Goal: Information Seeking & Learning: Learn about a topic

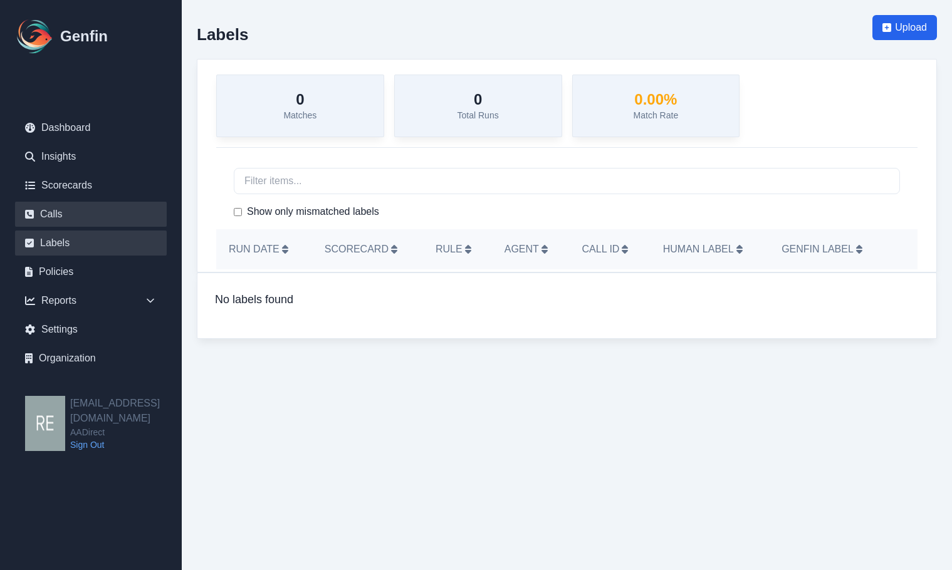
click at [58, 207] on link "Calls" at bounding box center [91, 214] width 152 height 25
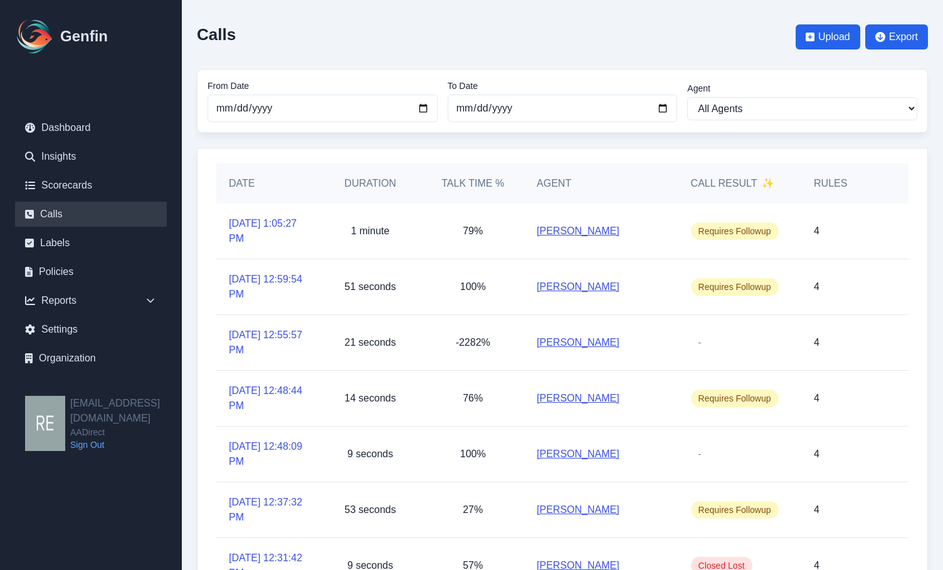
scroll to position [252, 0]
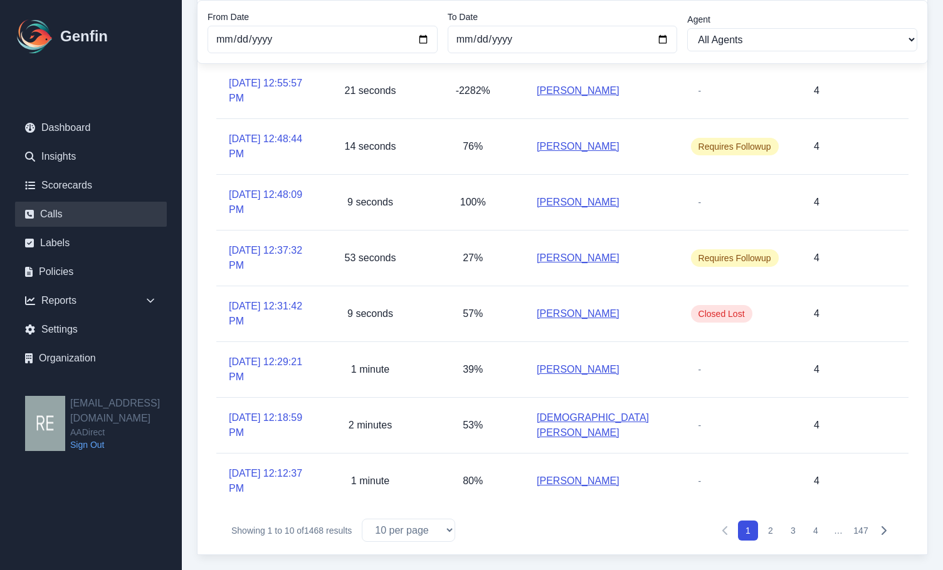
click at [886, 443] on div at bounding box center [895, 425] width 25 height 55
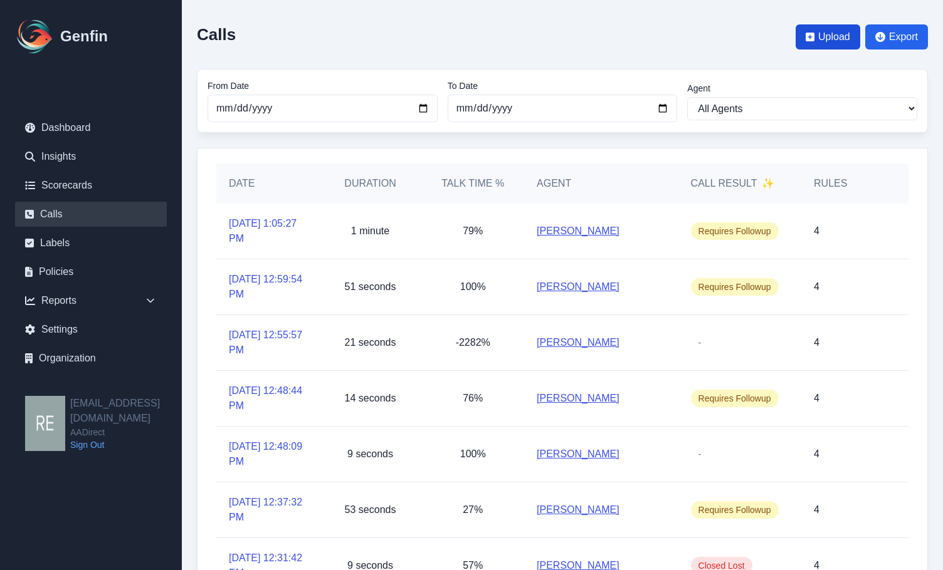
click at [837, 43] on span "Upload" at bounding box center [834, 36] width 32 height 15
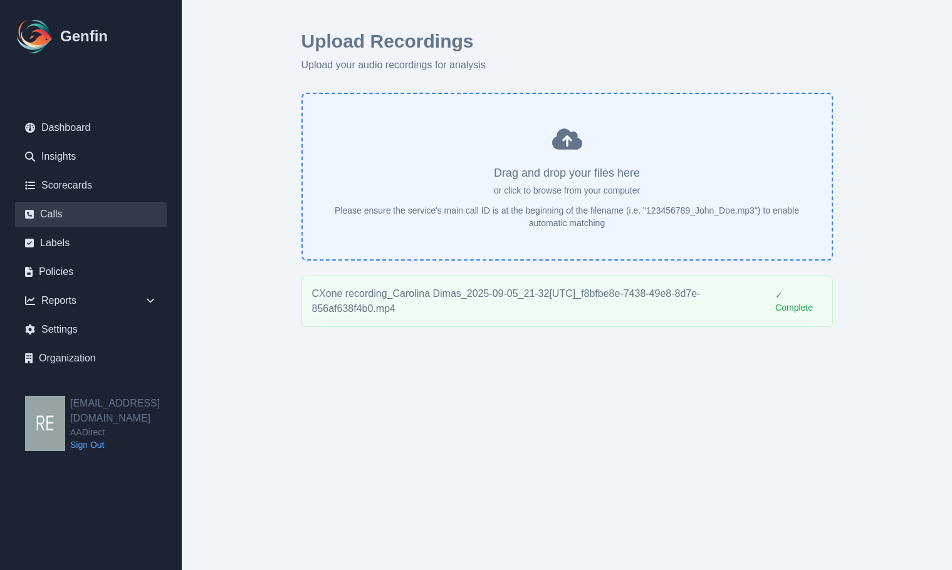
click at [71, 219] on link "Calls" at bounding box center [91, 214] width 152 height 25
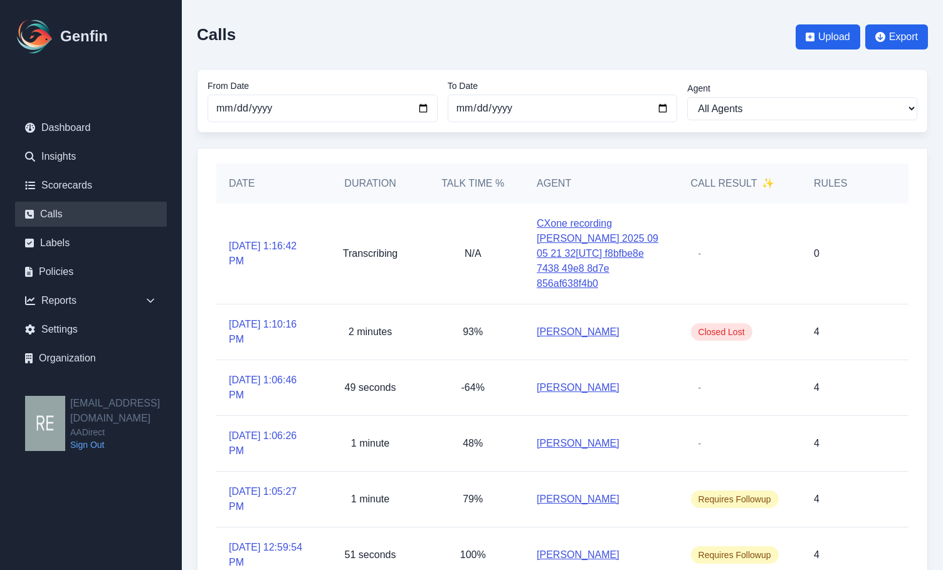
click at [59, 212] on link "Calls" at bounding box center [91, 214] width 152 height 25
click at [619, 257] on link "CXone recording [PERSON_NAME] 2025 09 05 21 32[UTC] f8bfbe8e 7438 49e8 8d7e 856…" at bounding box center [601, 253] width 129 height 75
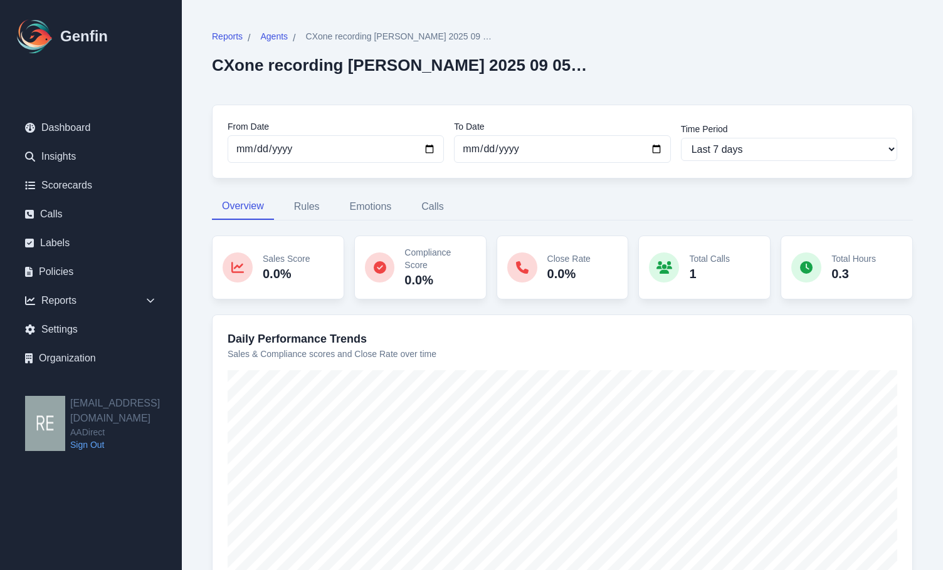
scroll to position [112, 0]
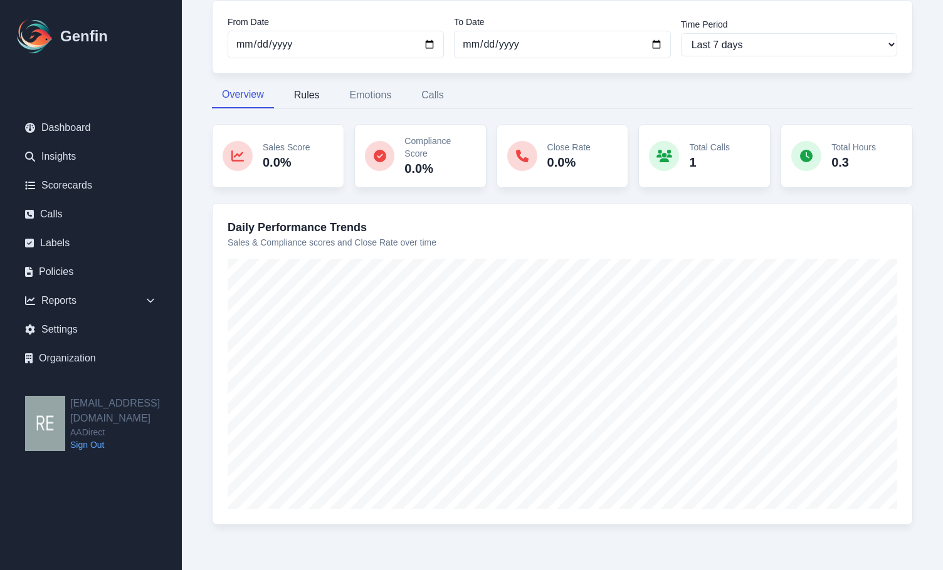
click at [317, 95] on button "Rules" at bounding box center [307, 95] width 46 height 26
select select "144"
select select "149"
select select "1101"
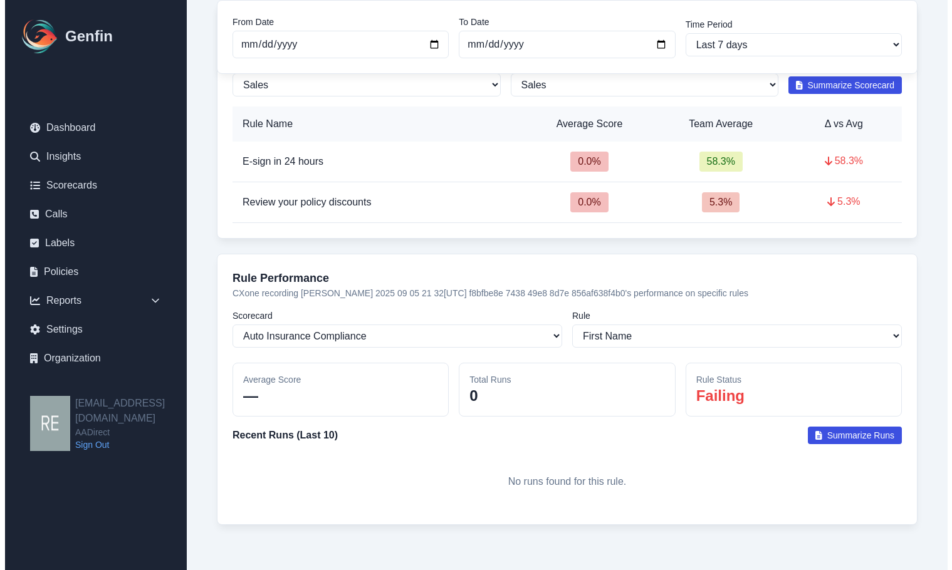
scroll to position [0, 0]
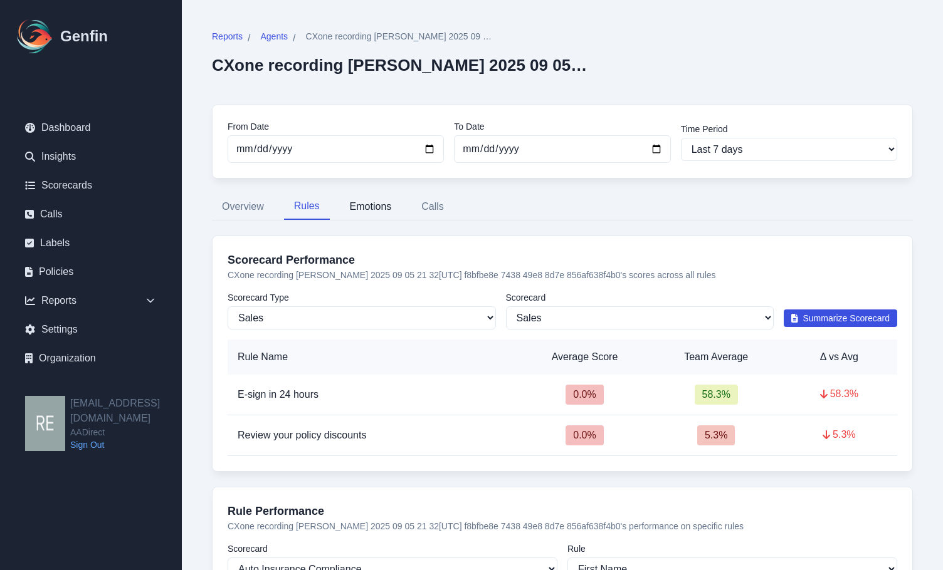
click at [375, 210] on button "Emotions" at bounding box center [371, 207] width 62 height 26
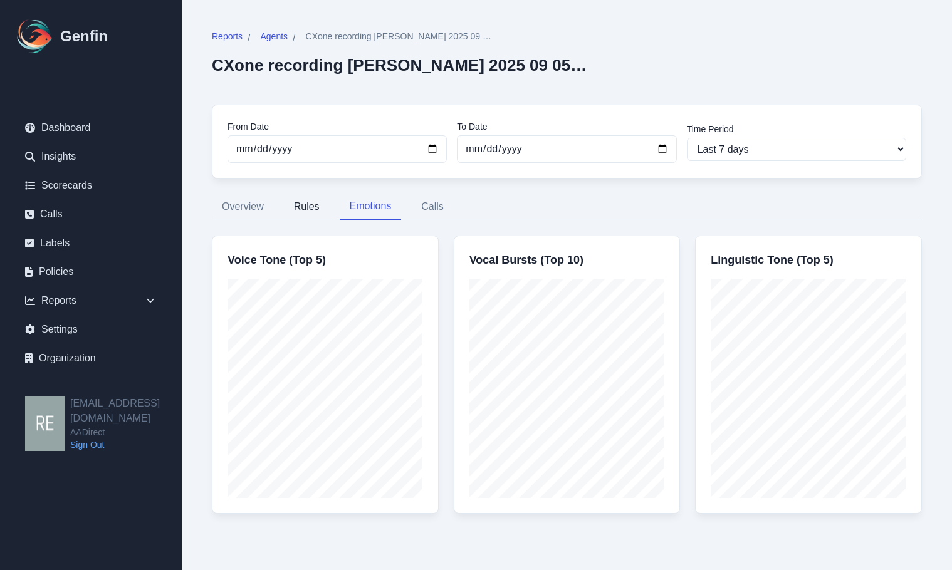
click at [305, 207] on button "Rules" at bounding box center [307, 207] width 46 height 26
select select "144"
select select "149"
select select "1101"
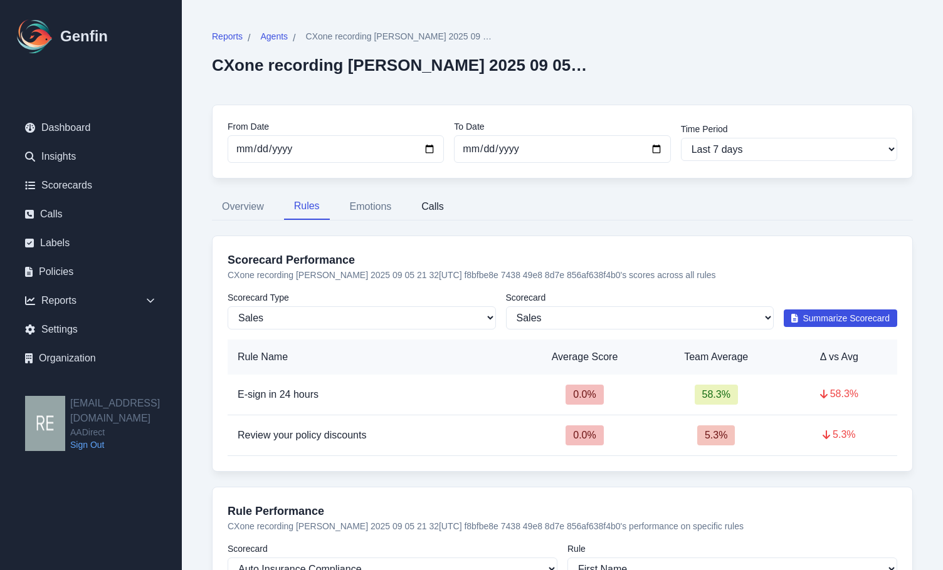
click at [441, 209] on button "Calls" at bounding box center [432, 207] width 43 height 26
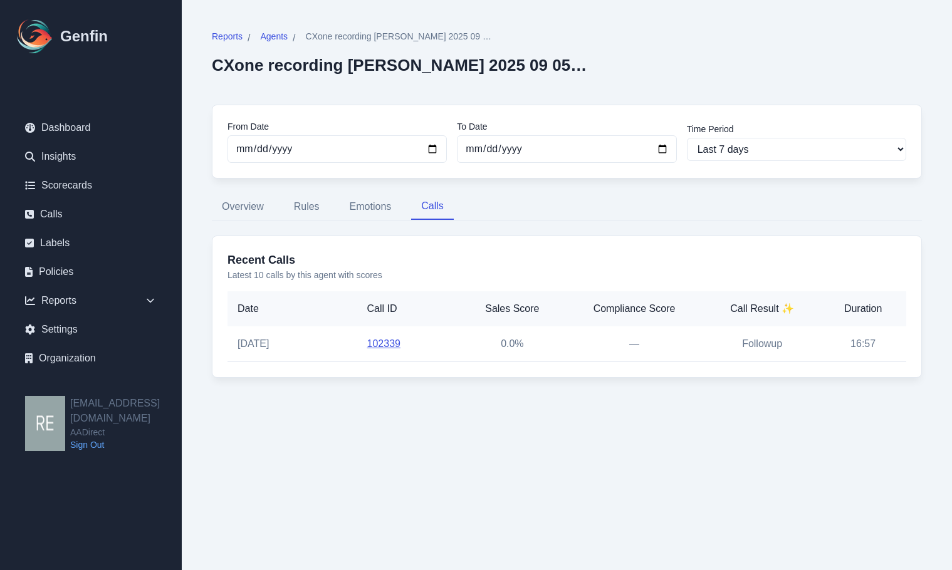
click at [384, 346] on link "102339" at bounding box center [383, 344] width 33 height 11
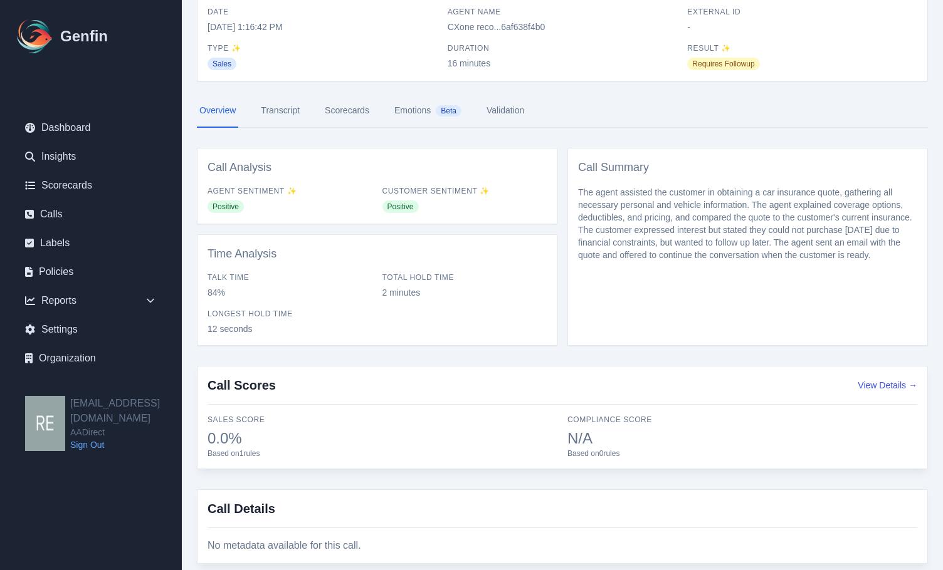
scroll to position [92, 0]
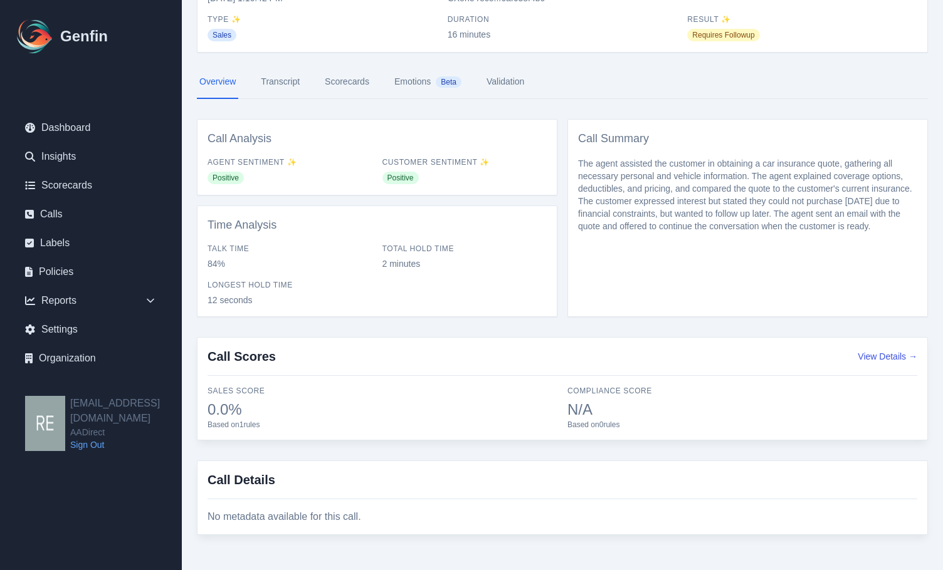
click at [293, 84] on link "Transcript" at bounding box center [280, 82] width 44 height 34
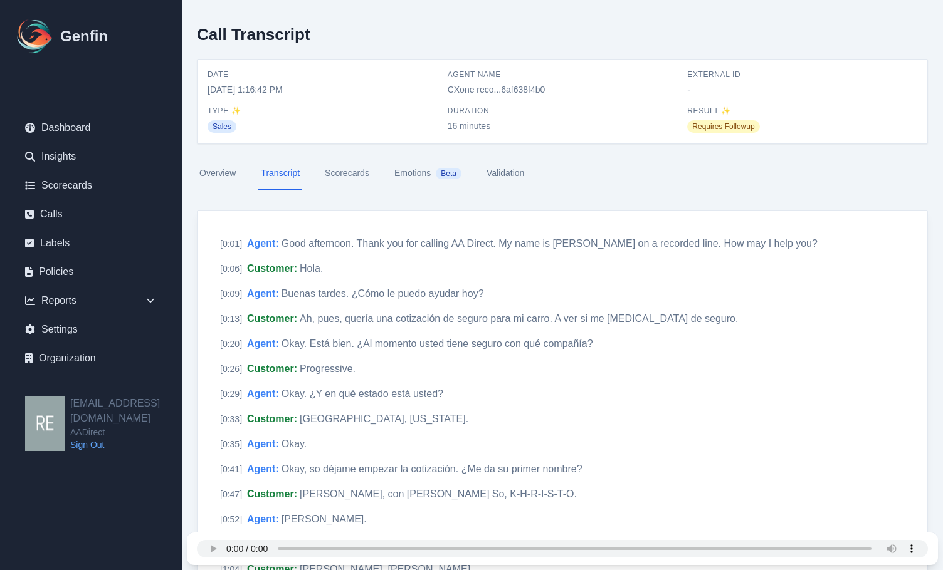
click at [339, 170] on link "Scorecards" at bounding box center [347, 174] width 50 height 34
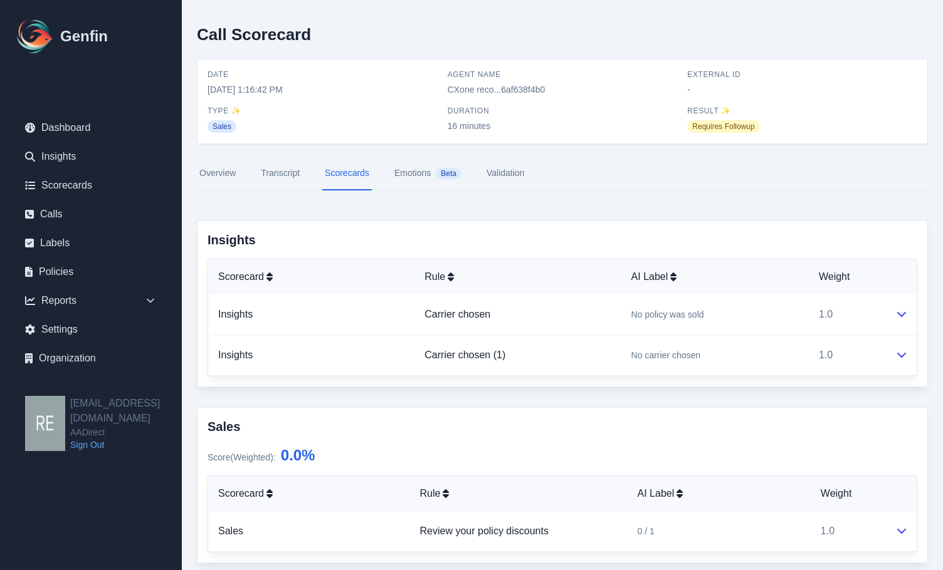
click at [422, 174] on link "Emotions Beta" at bounding box center [428, 174] width 72 height 34
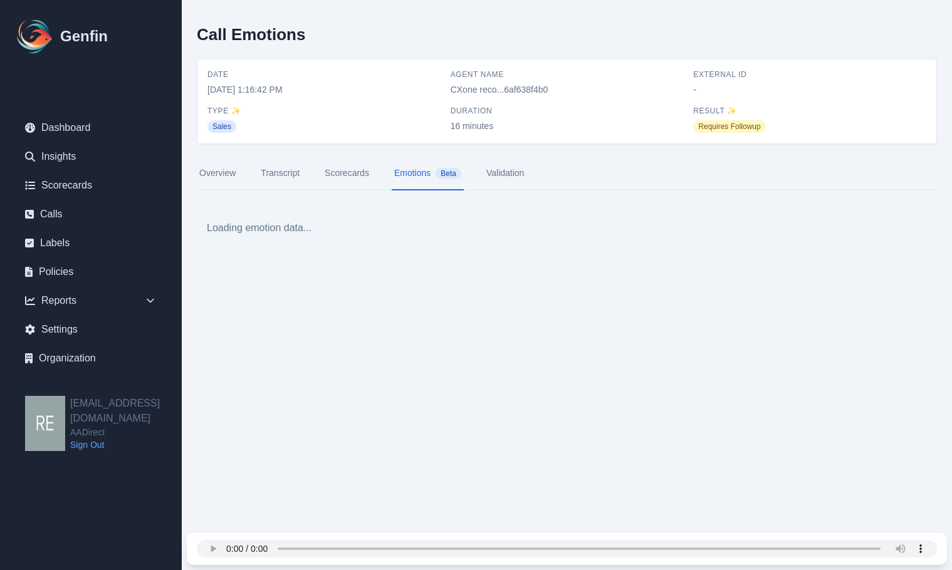
click at [491, 179] on link "Validation" at bounding box center [505, 174] width 43 height 34
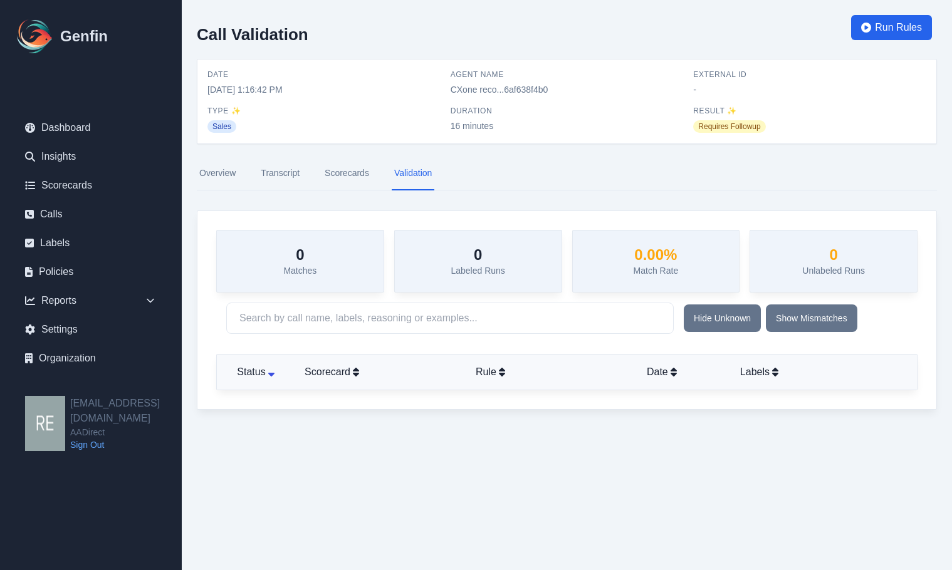
click at [505, 173] on nav "Overview Transcript Scorecards Validation" at bounding box center [567, 174] width 740 height 34
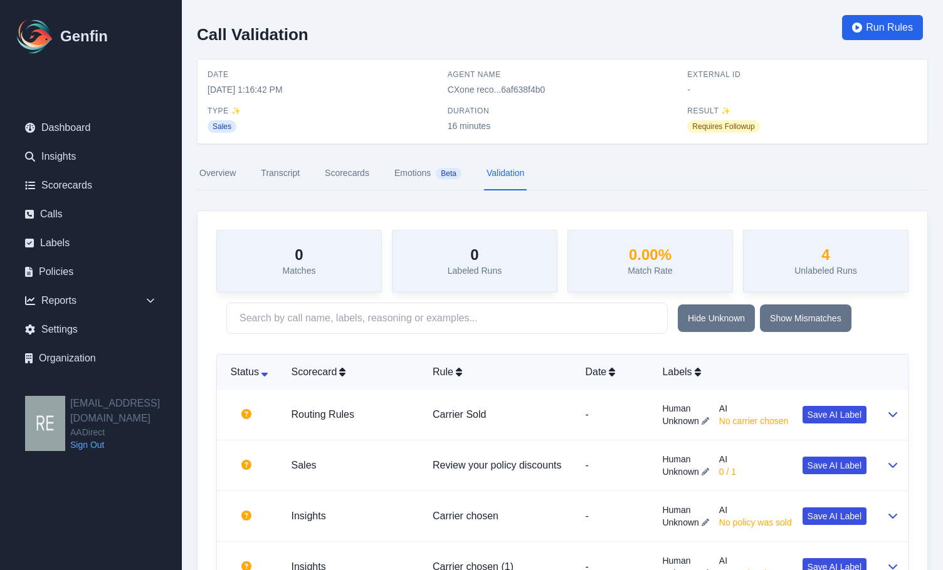
click at [219, 179] on link "Overview" at bounding box center [217, 174] width 41 height 34
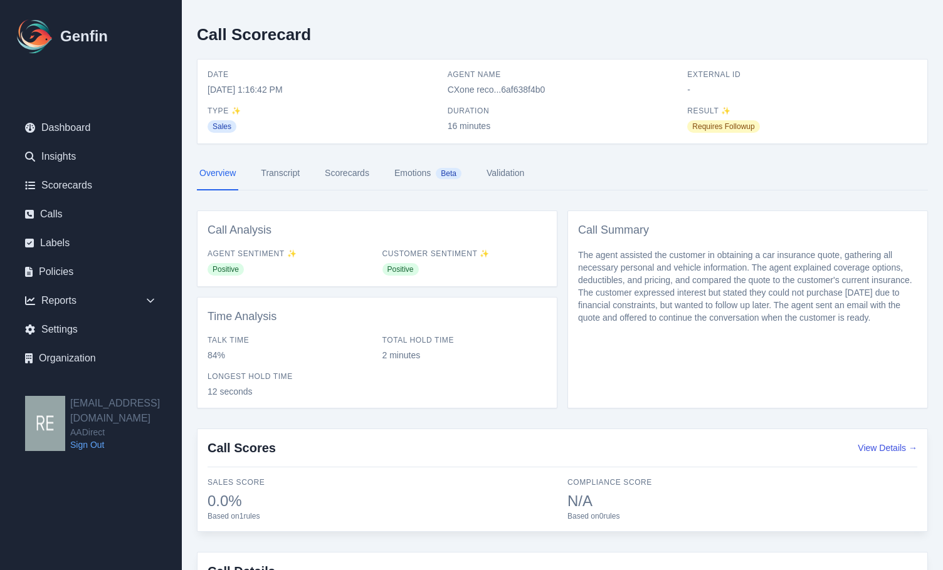
scroll to position [63, 0]
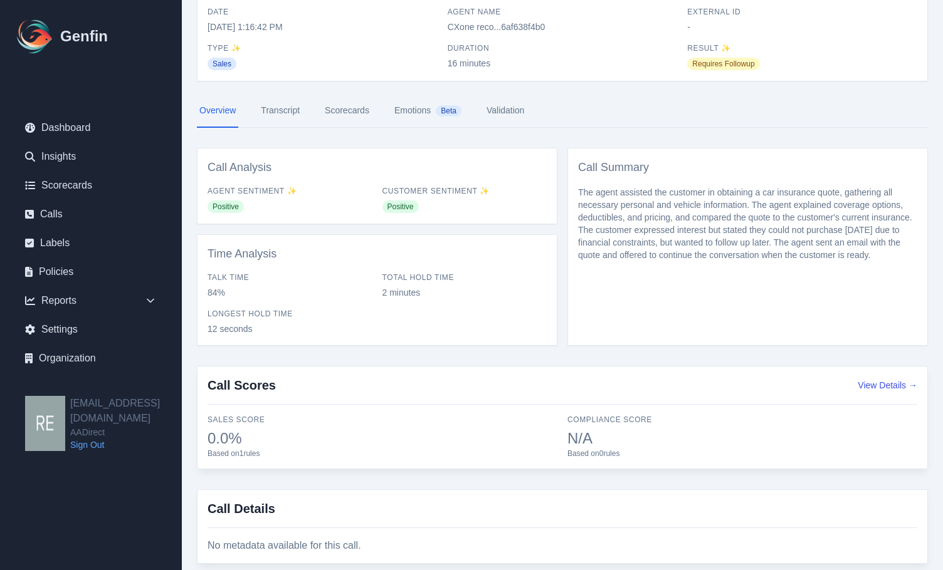
click at [351, 108] on link "Scorecards" at bounding box center [347, 111] width 50 height 34
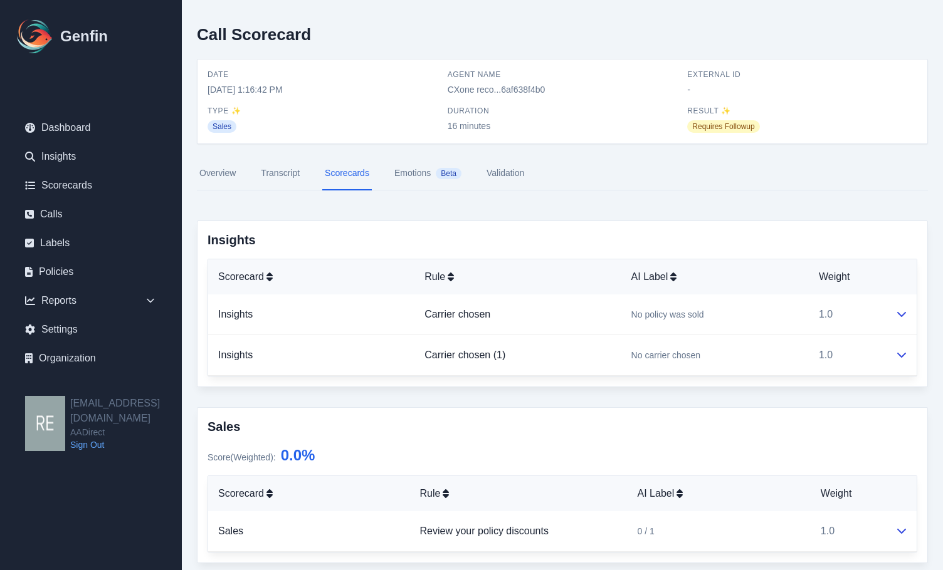
click at [186, 175] on div "Call Scorecard Date 9/9/2025, 1:16:42 PM Agent Name CXone reco...6af638f4b0 Ext…" at bounding box center [562, 372] width 761 height 745
click at [222, 172] on link "Overview" at bounding box center [217, 174] width 41 height 34
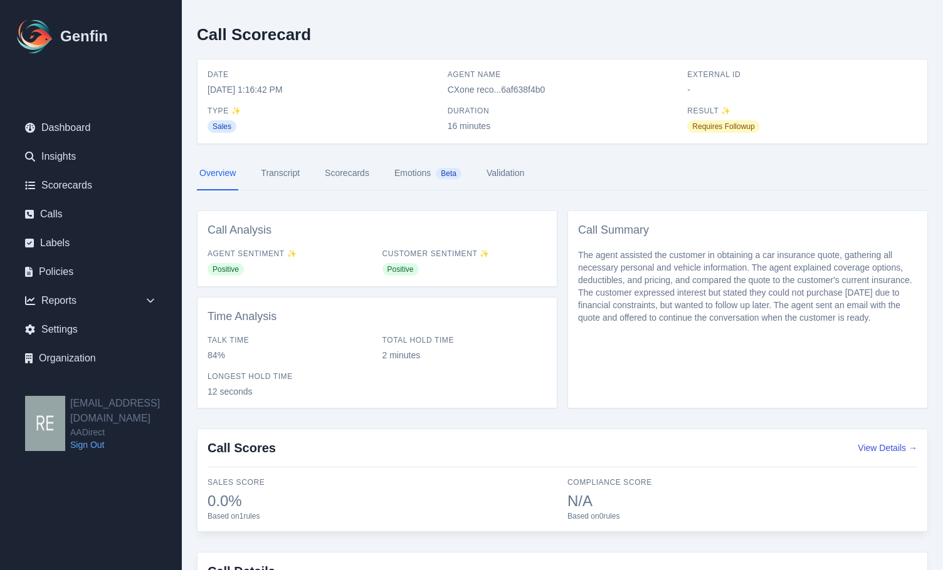
scroll to position [92, 0]
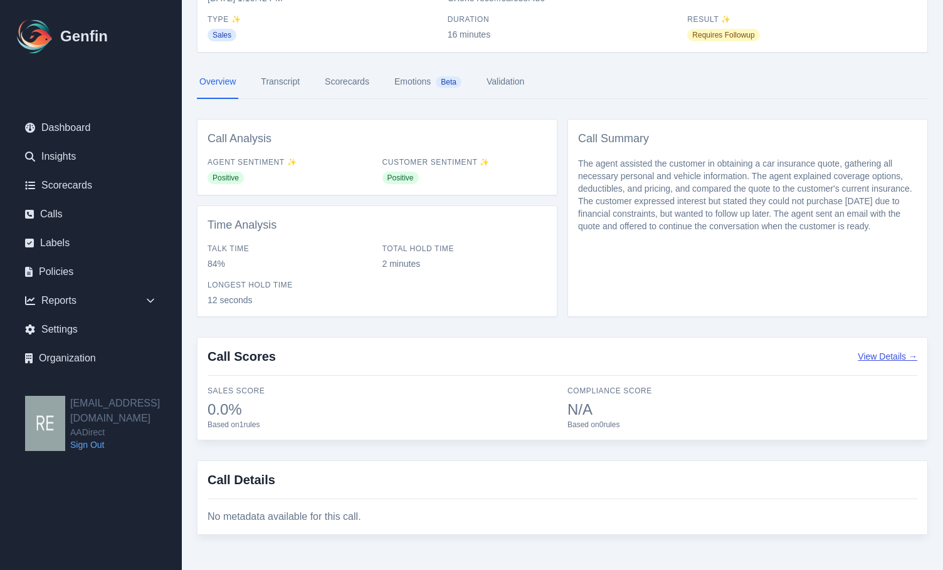
click at [895, 357] on button "View Details →" at bounding box center [888, 356] width 60 height 13
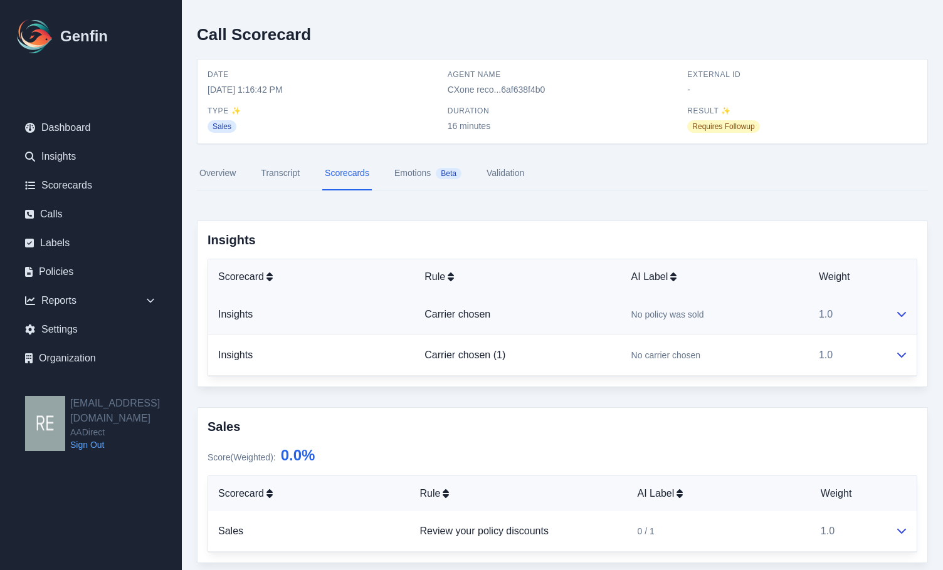
click at [314, 311] on td "Insights" at bounding box center [311, 315] width 206 height 41
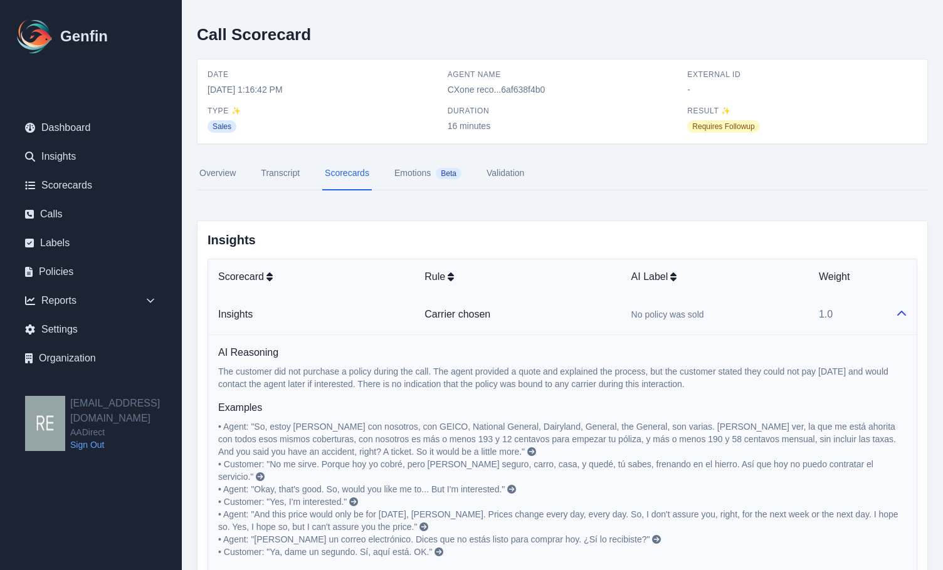
click at [903, 310] on icon at bounding box center [901, 314] width 10 height 10
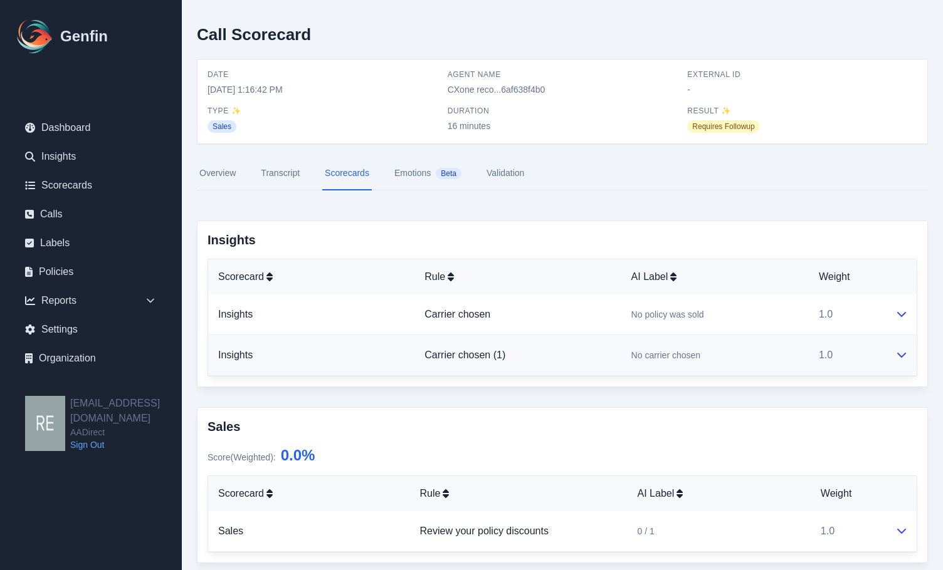
click at [547, 355] on td "Carrier chosen (1)" at bounding box center [517, 355] width 206 height 41
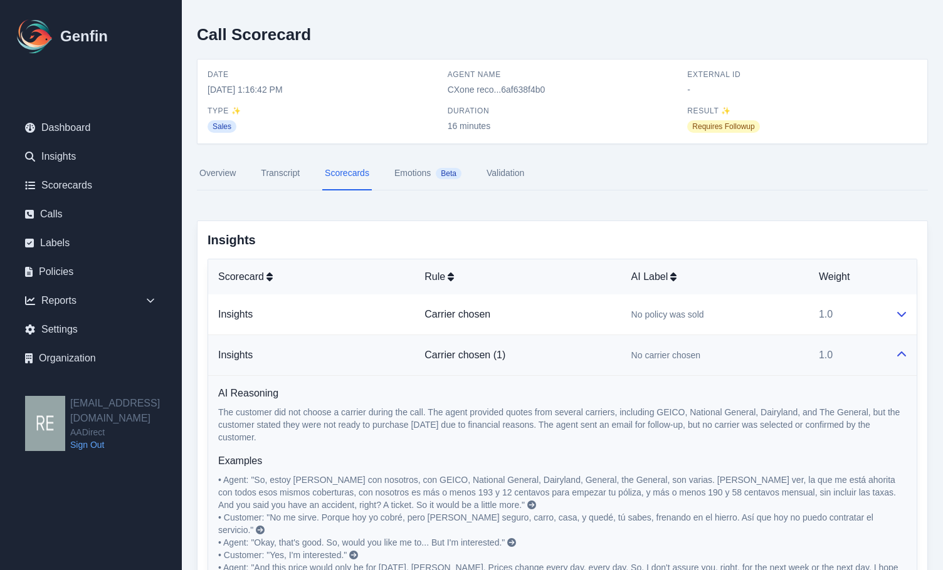
click at [897, 358] on icon at bounding box center [901, 355] width 10 height 10
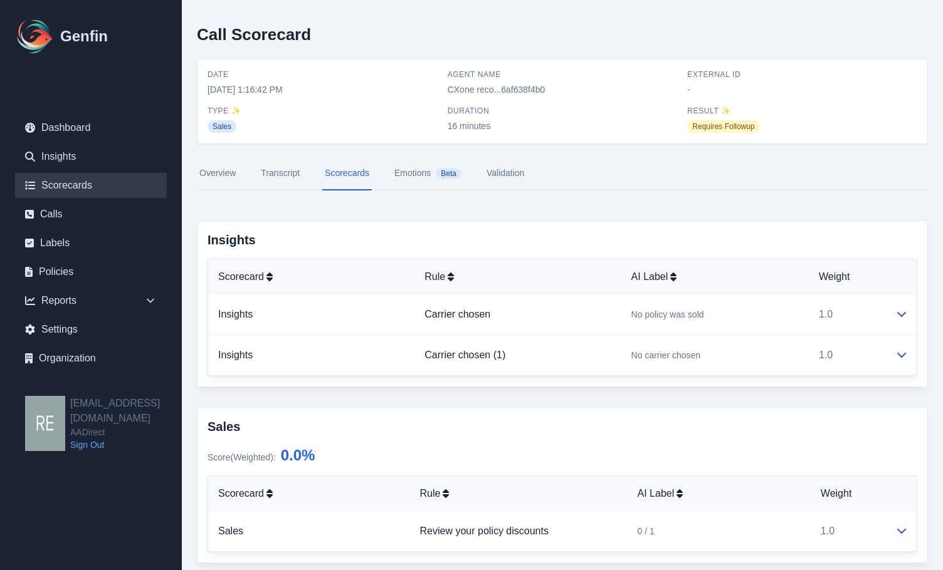
click at [97, 184] on link "Scorecards" at bounding box center [91, 185] width 152 height 25
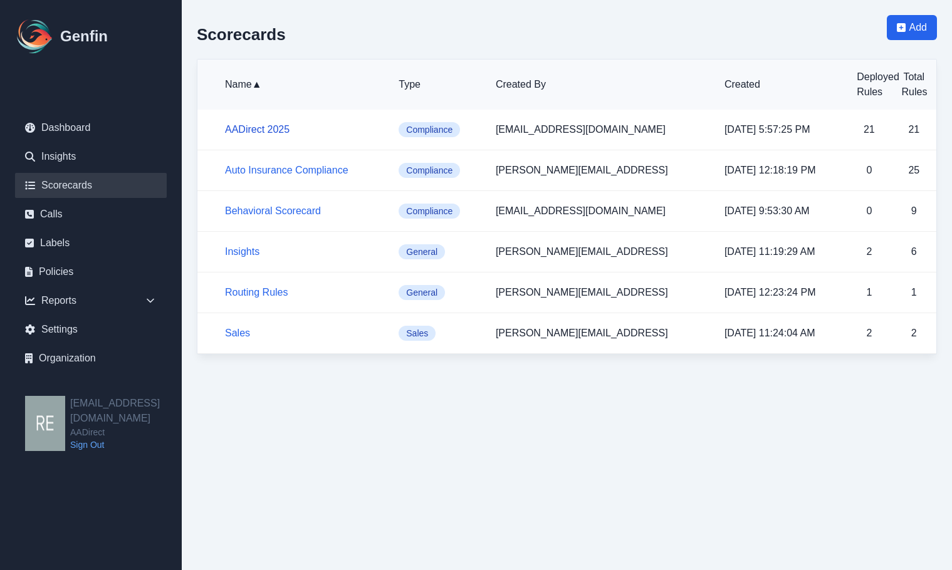
click at [255, 130] on link "AADirect 2025" at bounding box center [257, 129] width 65 height 11
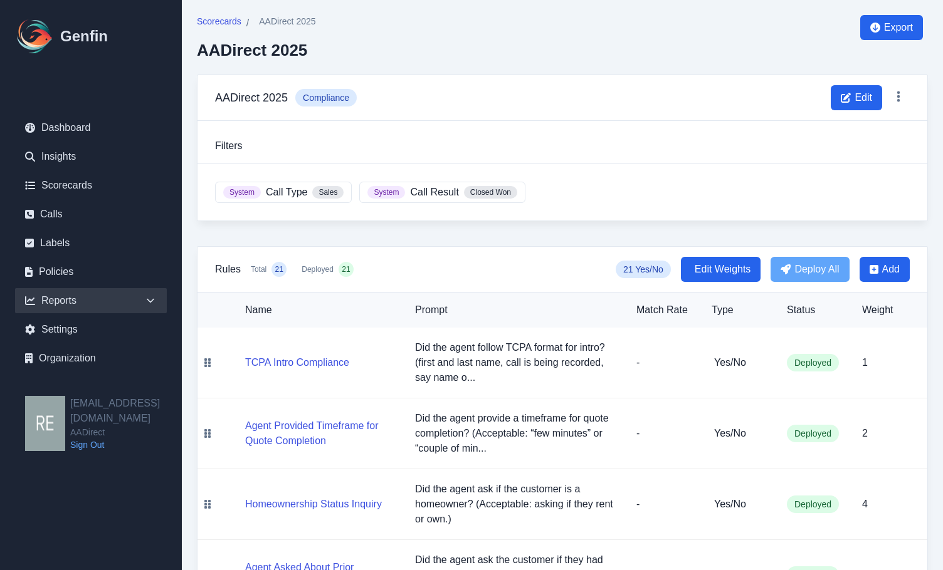
click at [70, 302] on div "Reports" at bounding box center [91, 300] width 152 height 25
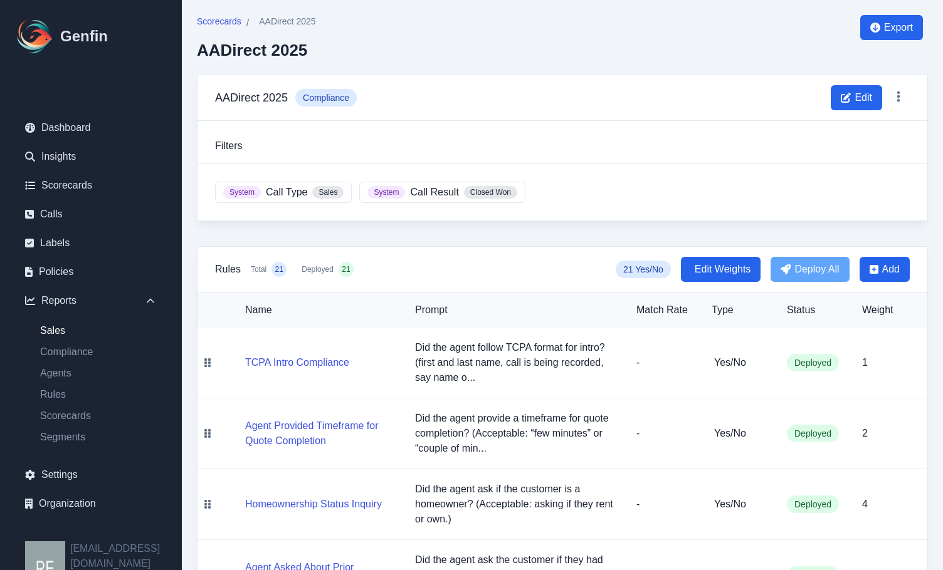
click at [60, 333] on link "Sales" at bounding box center [98, 330] width 137 height 15
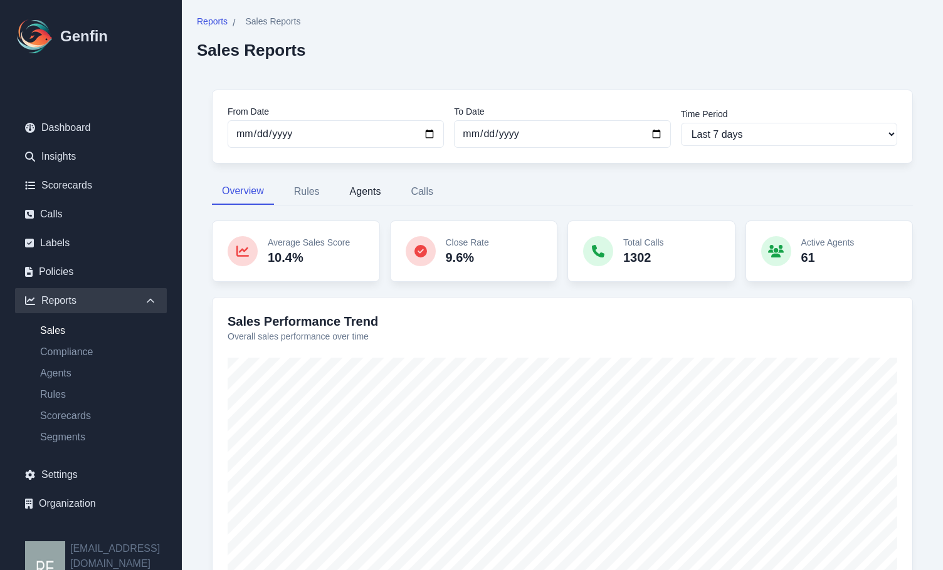
click at [369, 193] on button "Agents" at bounding box center [365, 192] width 51 height 26
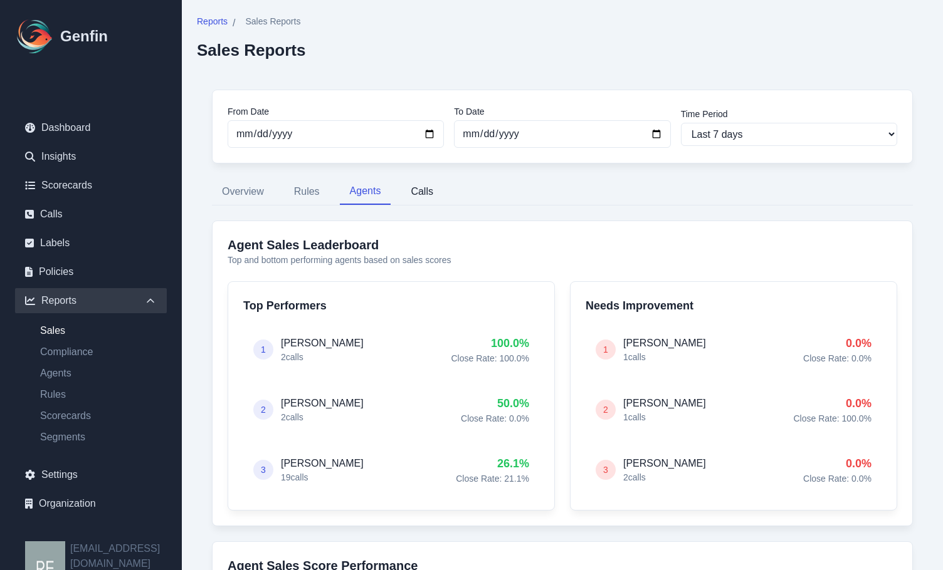
click at [419, 193] on button "Calls" at bounding box center [422, 192] width 43 height 26
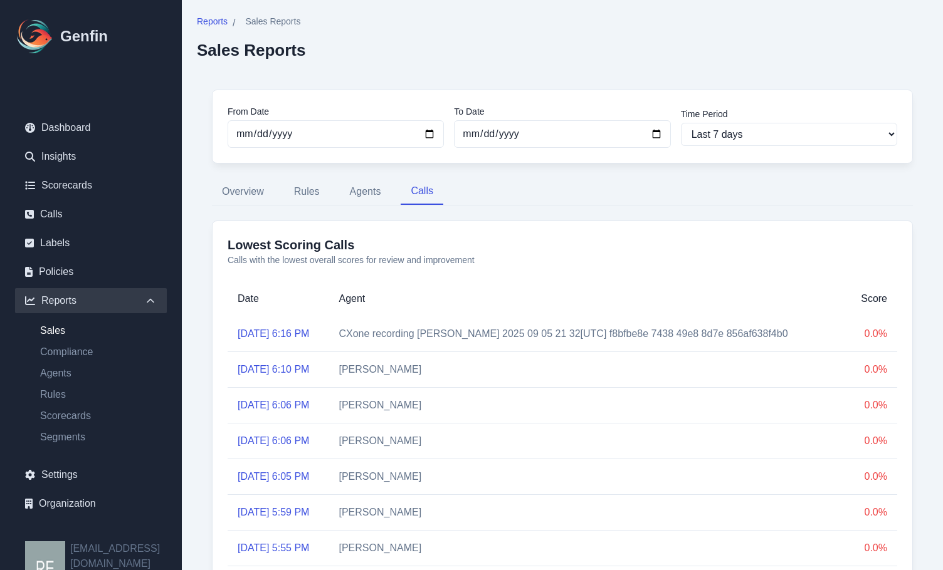
click at [305, 330] on link "Sep 9, 2025, 6:16 PM" at bounding box center [273, 333] width 71 height 11
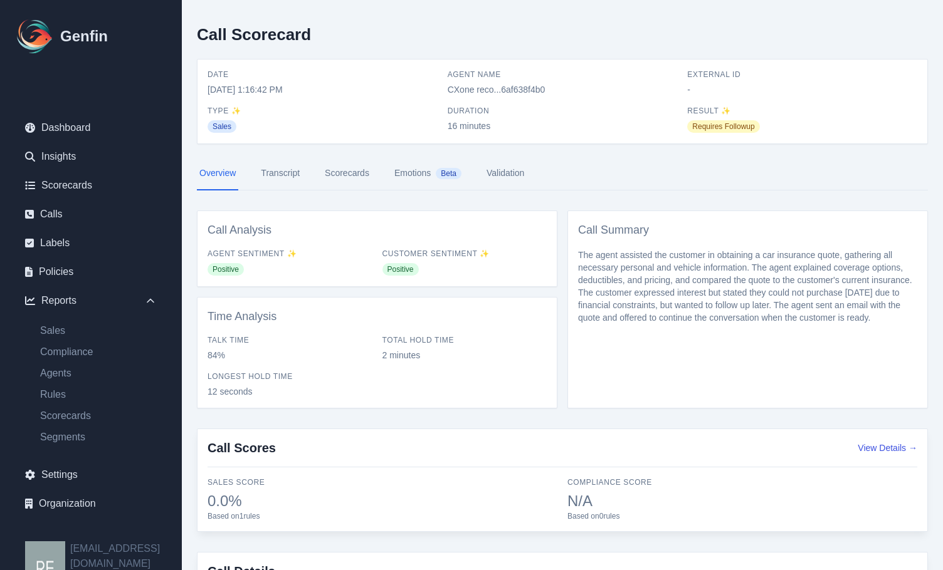
scroll to position [92, 0]
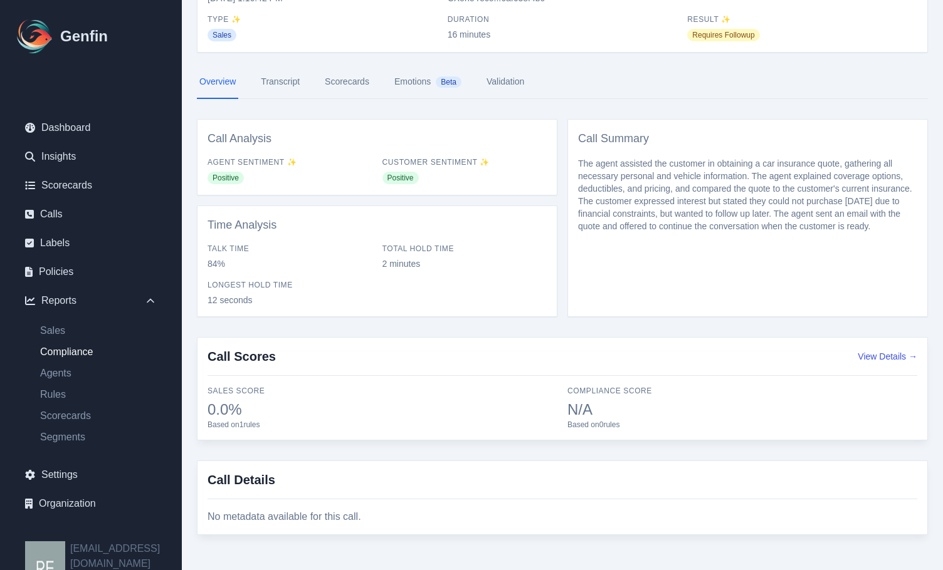
click at [90, 351] on link "Compliance" at bounding box center [98, 352] width 137 height 15
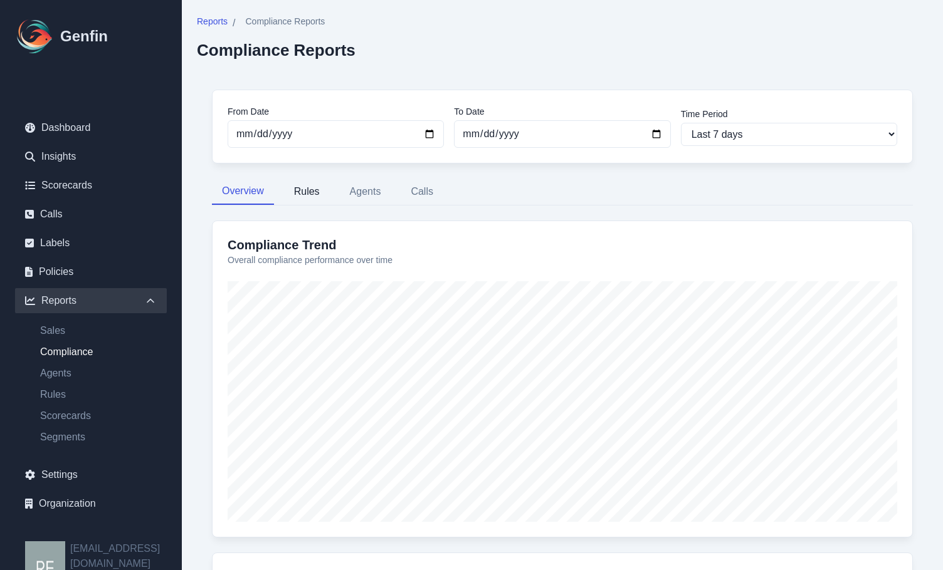
click at [312, 188] on button "Rules" at bounding box center [307, 192] width 46 height 26
click at [379, 192] on button "Agents" at bounding box center [365, 192] width 51 height 26
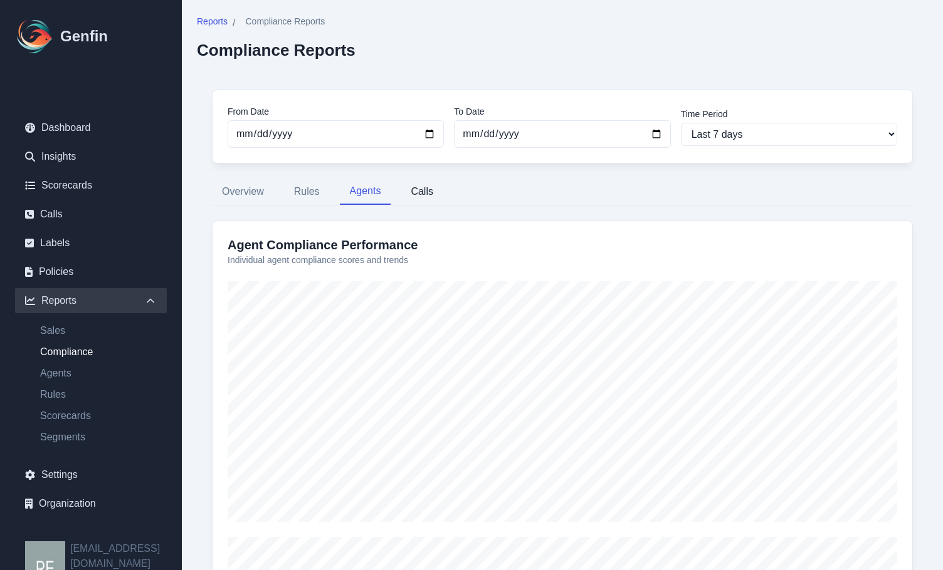
click at [426, 192] on button "Calls" at bounding box center [422, 192] width 43 height 26
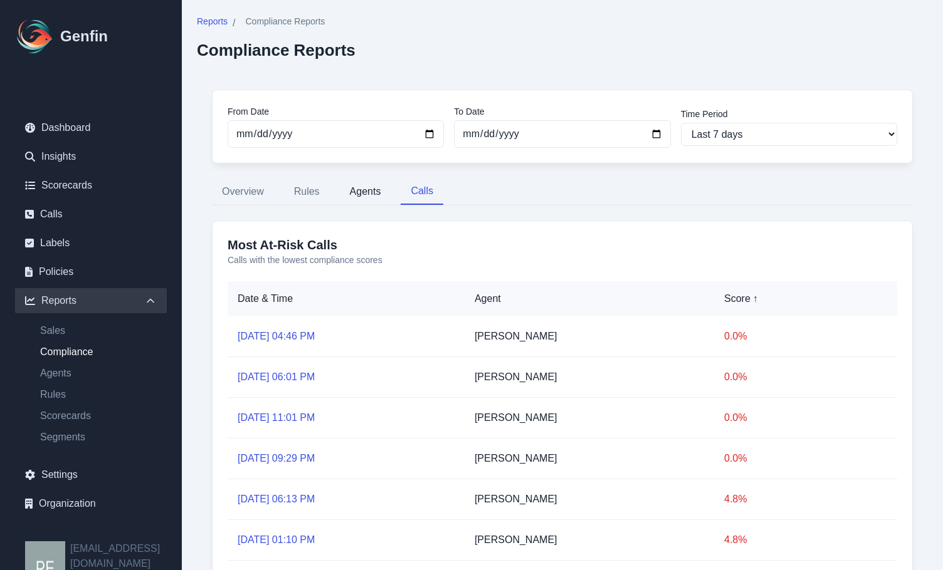
click at [370, 191] on button "Agents" at bounding box center [365, 192] width 51 height 26
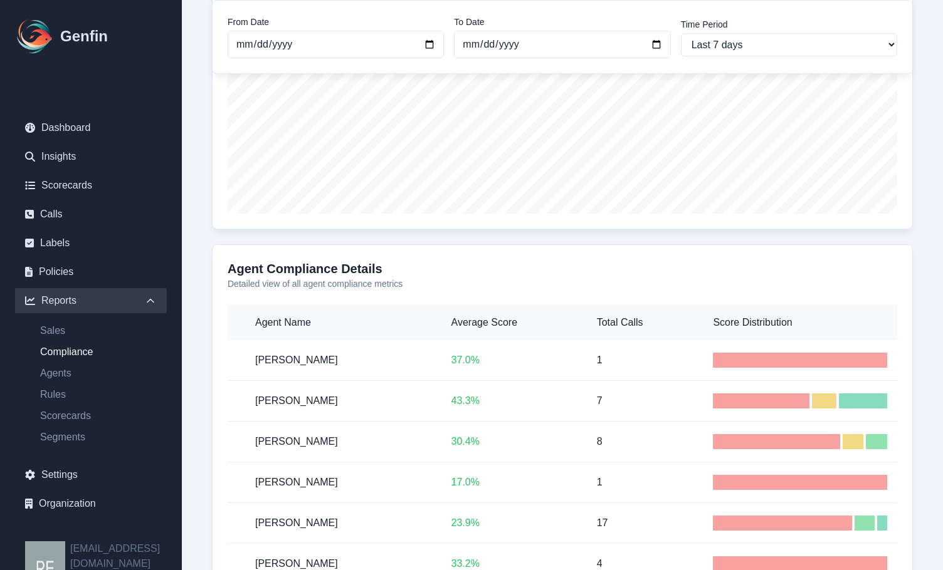
scroll to position [690, 0]
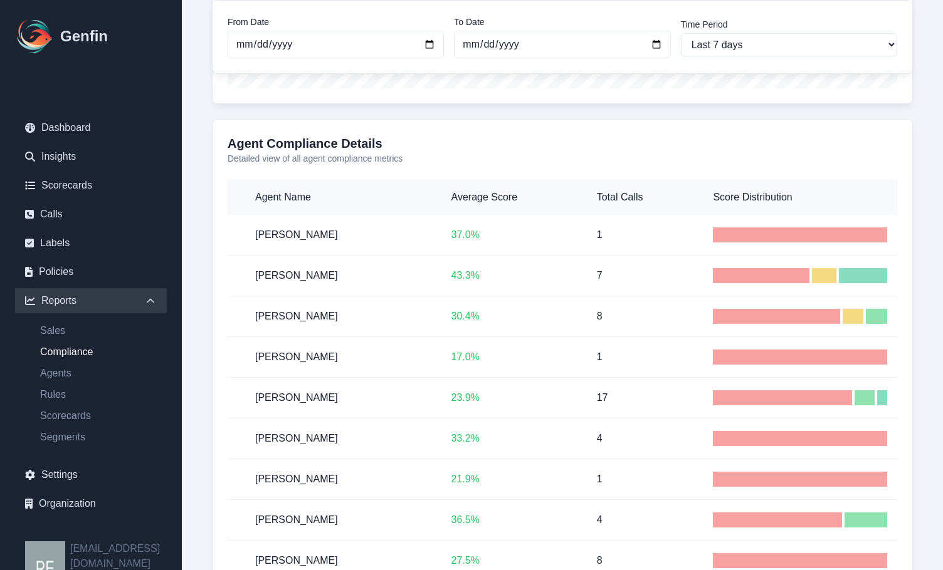
click at [287, 317] on h5 "[PERSON_NAME]" at bounding box center [343, 316] width 176 height 15
drag, startPoint x: 287, startPoint y: 317, endPoint x: 367, endPoint y: 317, distance: 79.6
click at [293, 318] on h5 "[PERSON_NAME]" at bounding box center [343, 316] width 176 height 15
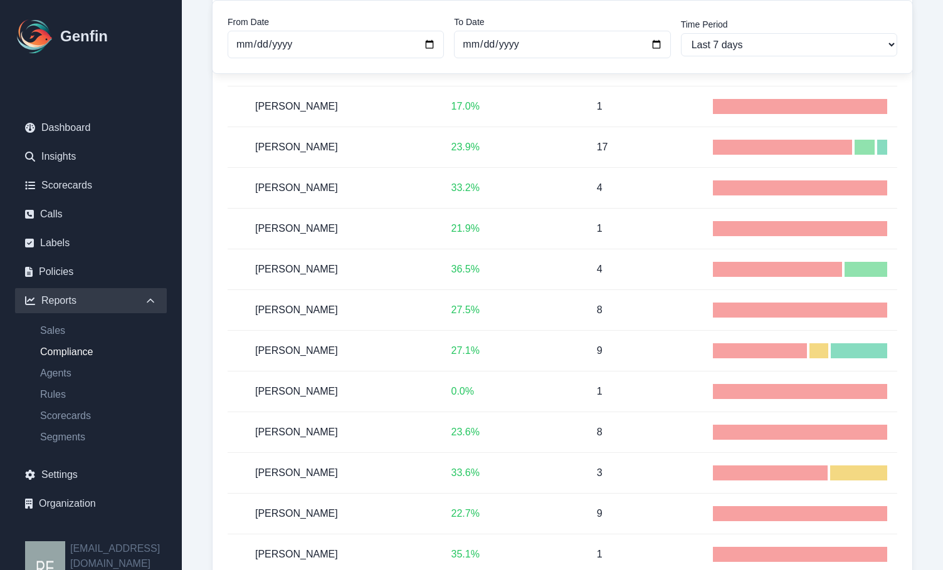
scroll to position [1191, 0]
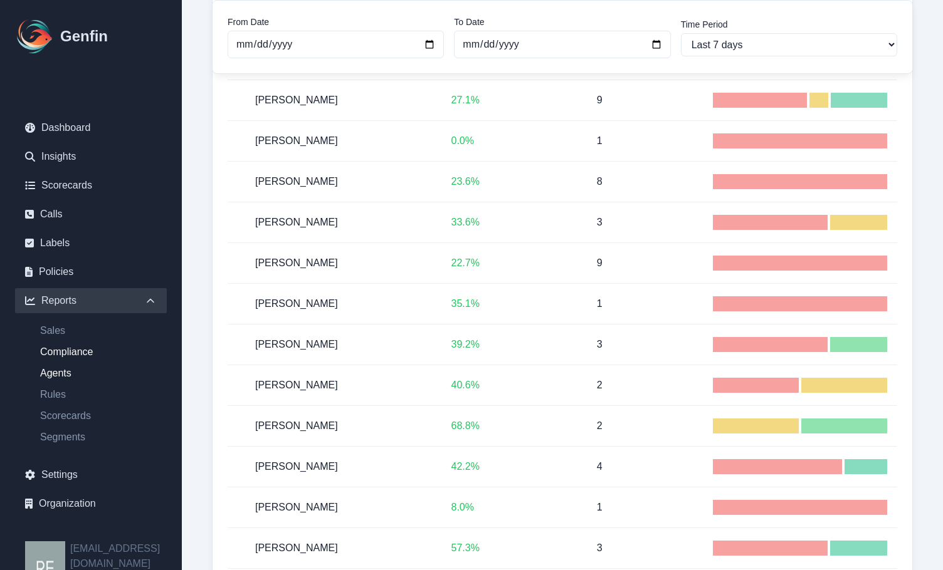
click at [63, 371] on link "Agents" at bounding box center [98, 373] width 137 height 15
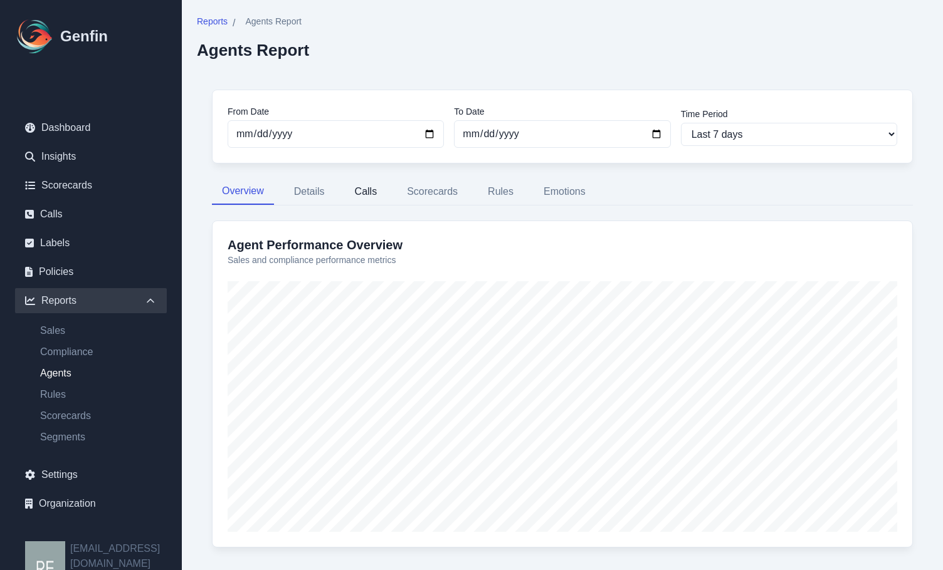
click at [368, 200] on button "Calls" at bounding box center [366, 192] width 43 height 26
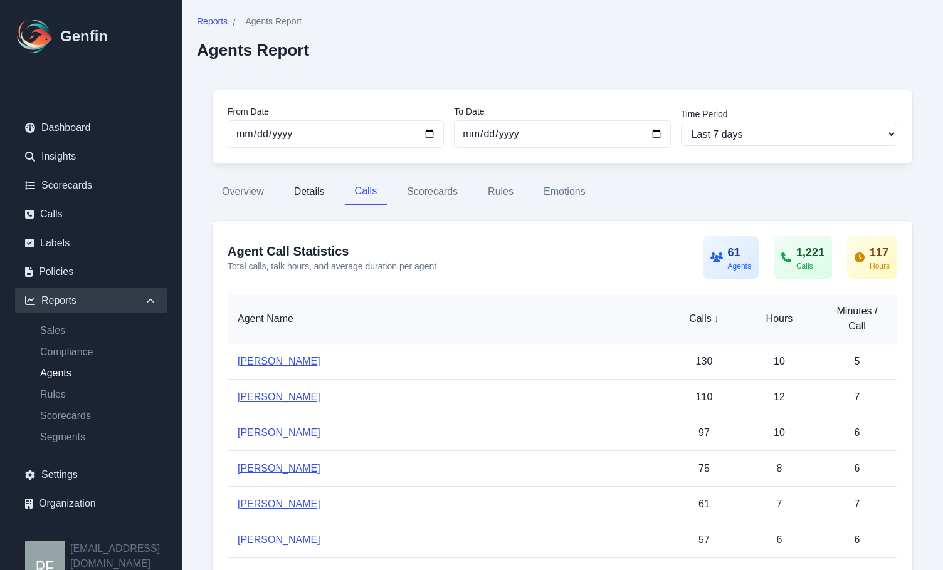
click at [314, 197] on button "Details" at bounding box center [309, 192] width 51 height 26
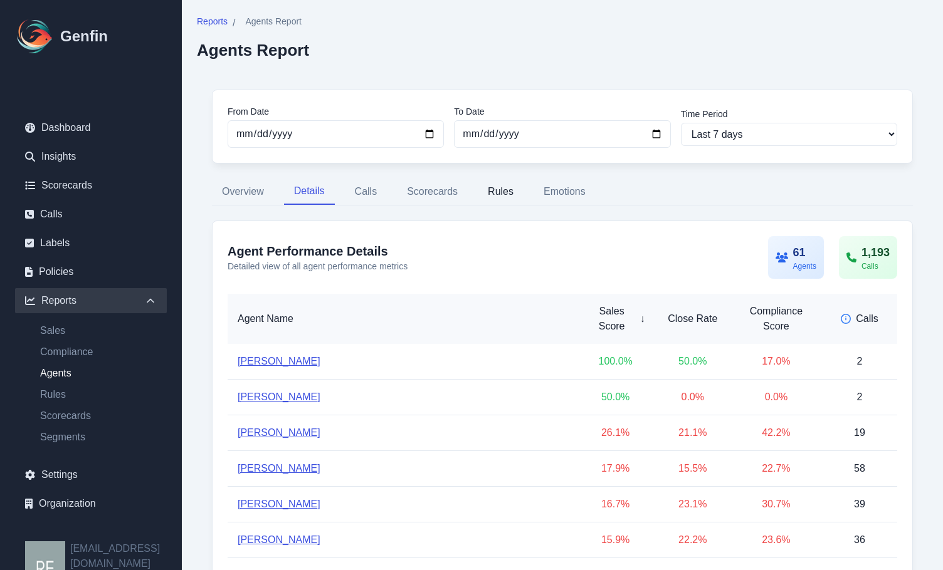
drag, startPoint x: 433, startPoint y: 193, endPoint x: 490, endPoint y: 193, distance: 57.0
click at [434, 193] on button "Scorecards" at bounding box center [432, 192] width 71 height 26
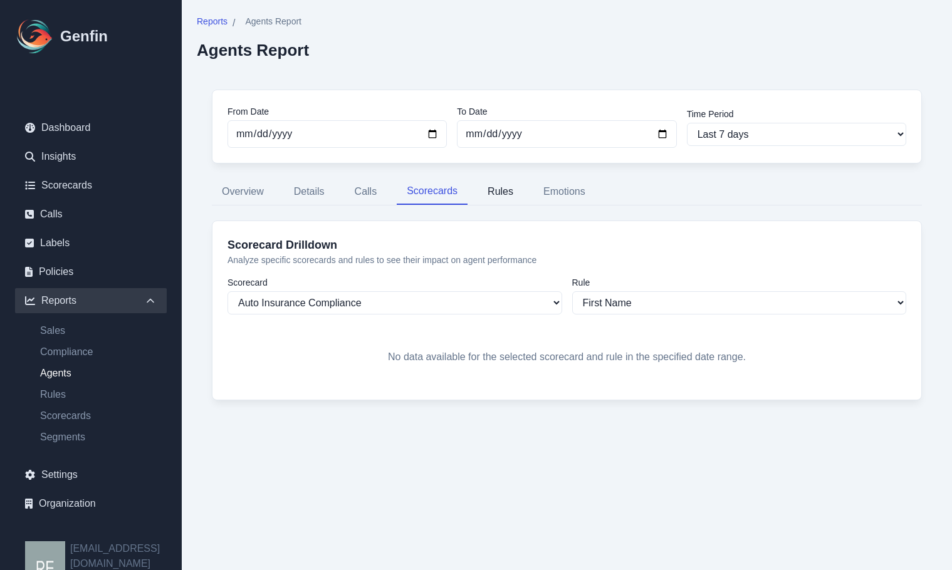
click at [511, 194] on button "Rules" at bounding box center [501, 192] width 46 height 26
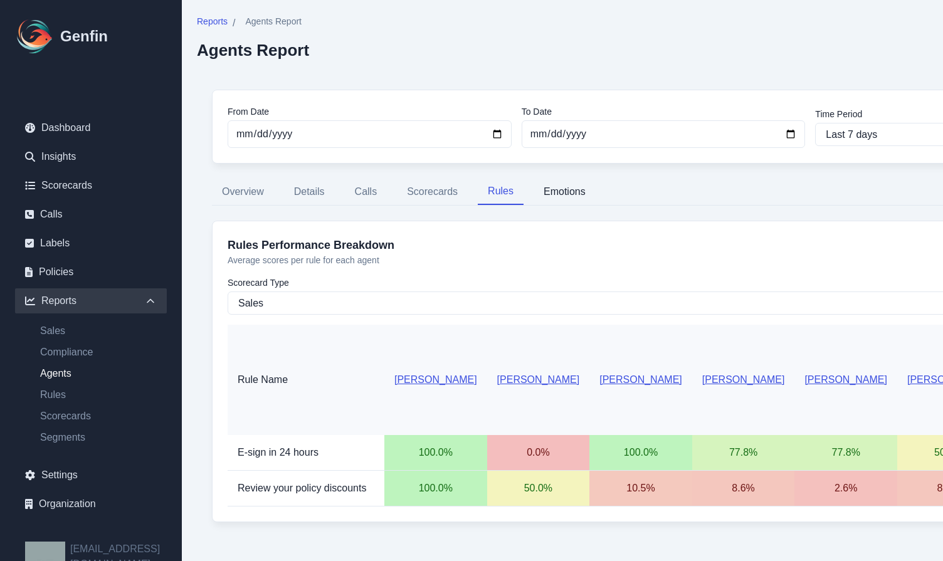
click at [582, 191] on button "Emotions" at bounding box center [564, 192] width 62 height 26
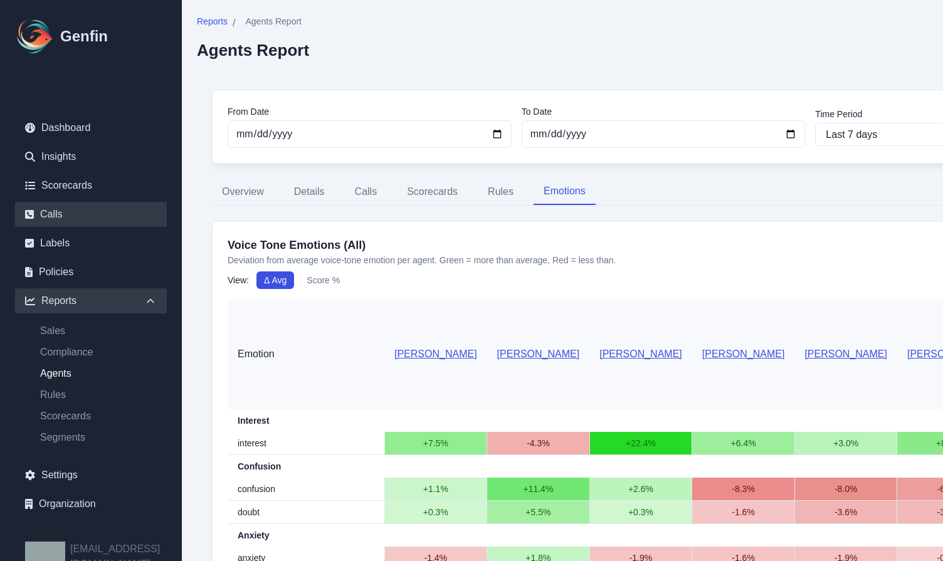
click at [59, 209] on link "Calls" at bounding box center [91, 214] width 152 height 25
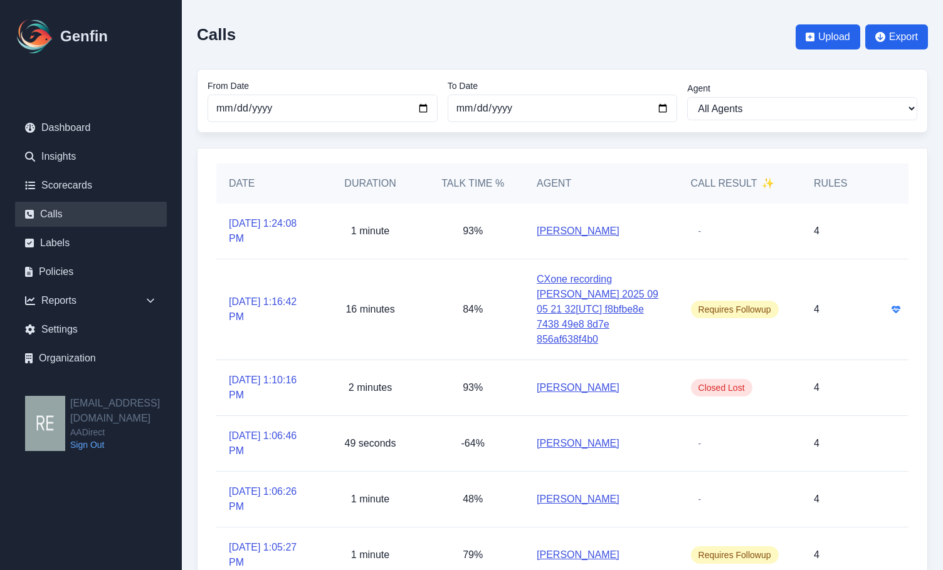
click at [600, 312] on link "CXone recording [PERSON_NAME] 2025 09 05 21 32[UTC] f8bfbe8e 7438 49e8 8d7e 856…" at bounding box center [601, 309] width 129 height 75
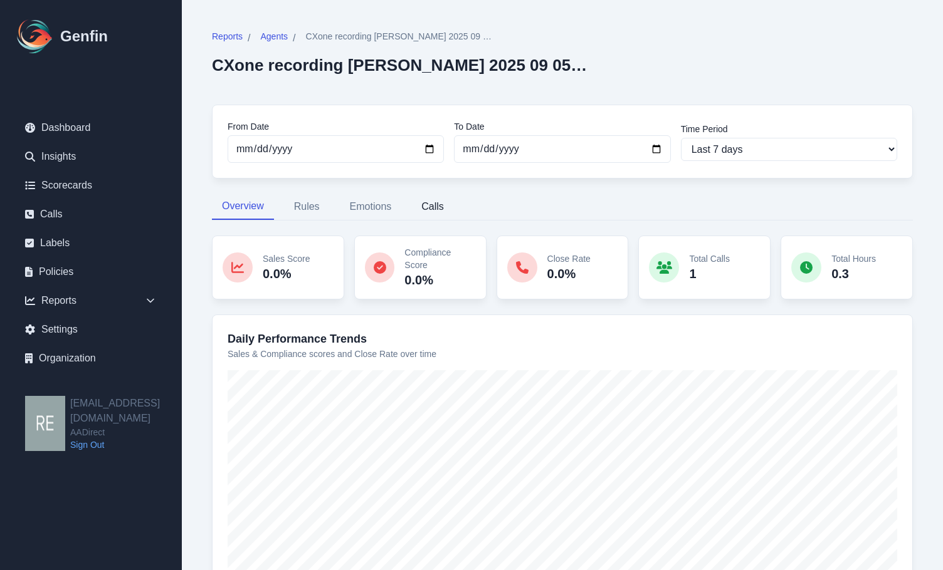
click at [423, 203] on button "Calls" at bounding box center [432, 207] width 43 height 26
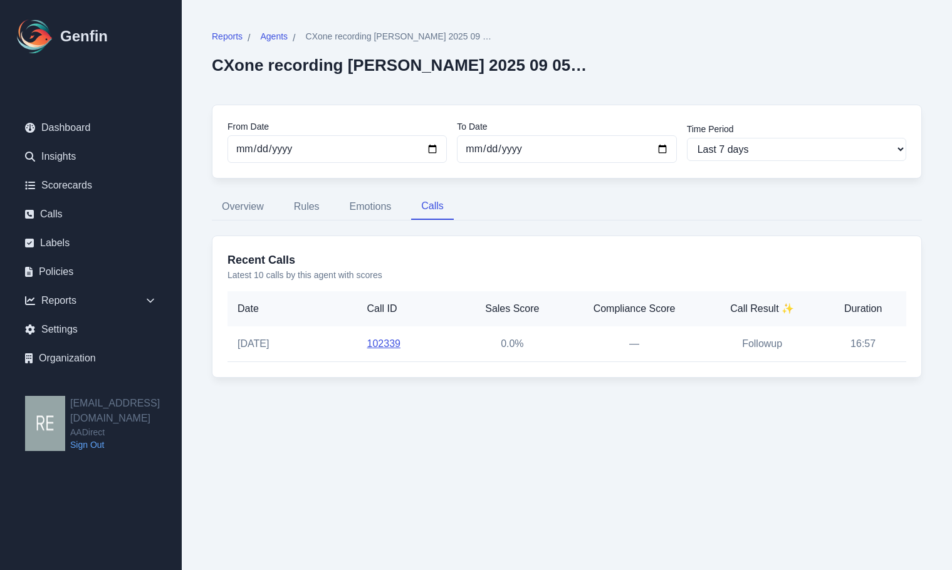
click at [401, 346] on td "102339" at bounding box center [408, 345] width 103 height 36
click at [361, 339] on td "102339" at bounding box center [408, 345] width 103 height 36
click at [386, 344] on link "102339" at bounding box center [383, 344] width 33 height 11
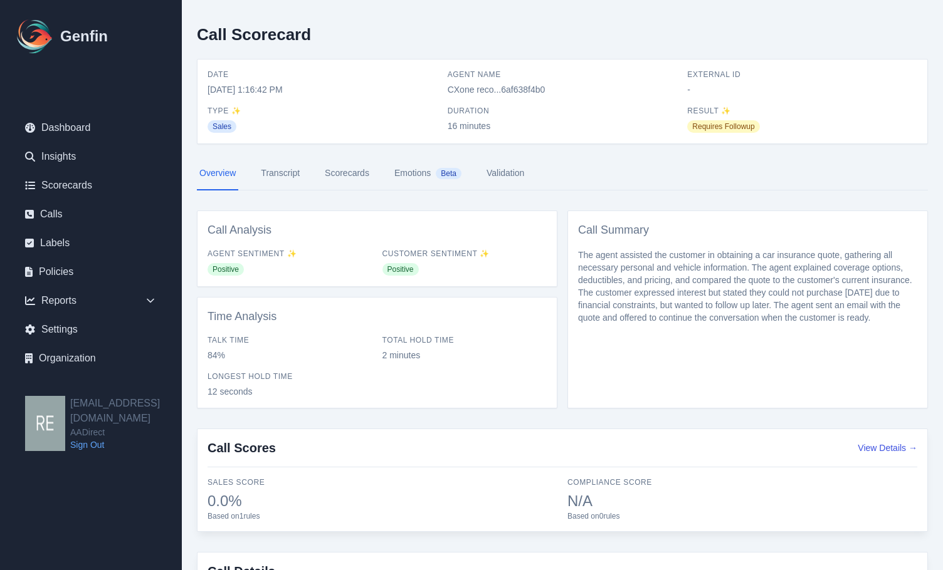
scroll to position [92, 0]
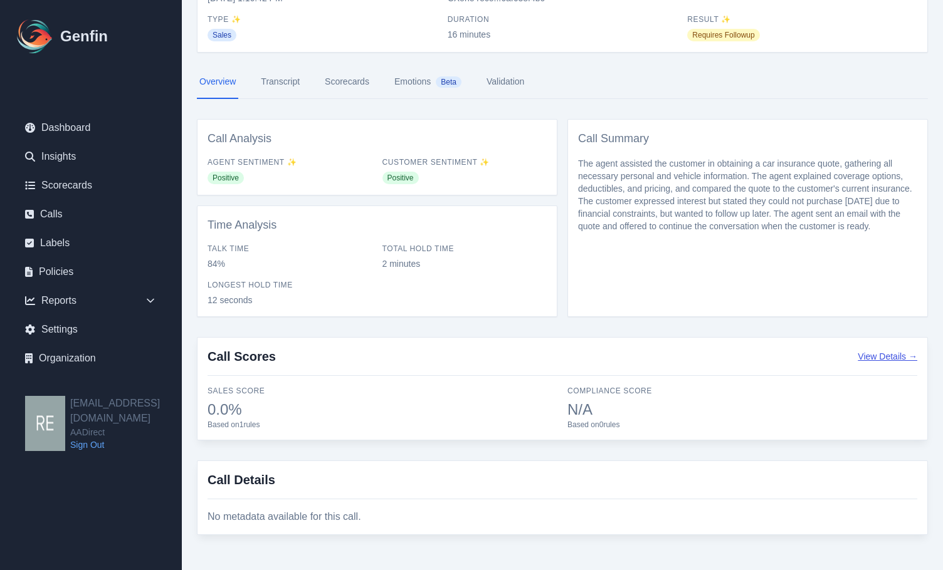
click at [879, 359] on button "View Details →" at bounding box center [888, 356] width 60 height 13
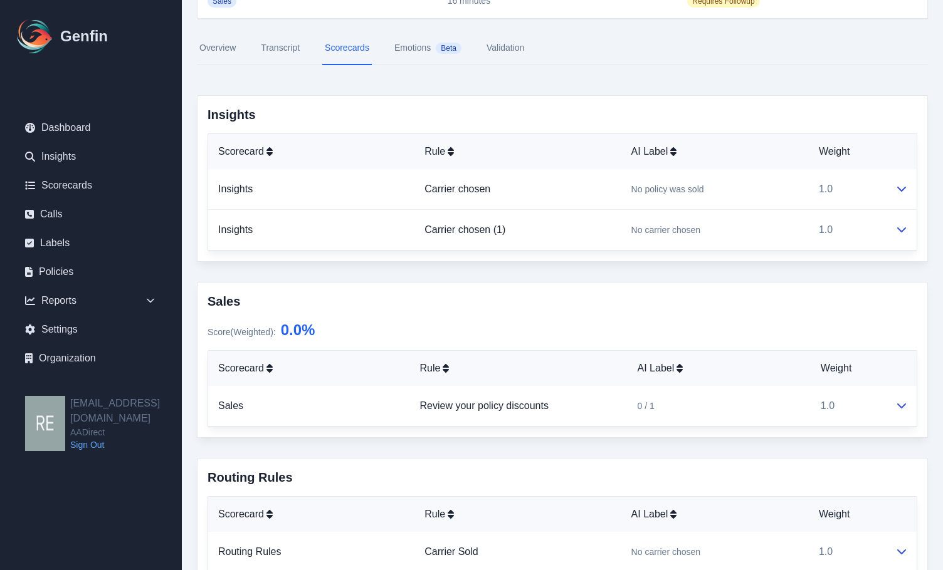
scroll to position [174, 0]
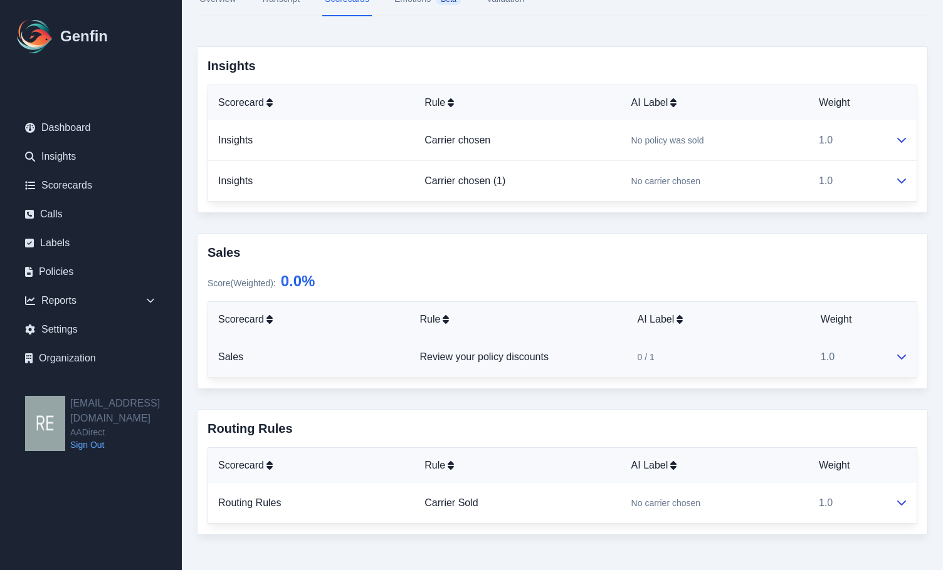
click at [658, 367] on td "0 / 1" at bounding box center [718, 357] width 183 height 41
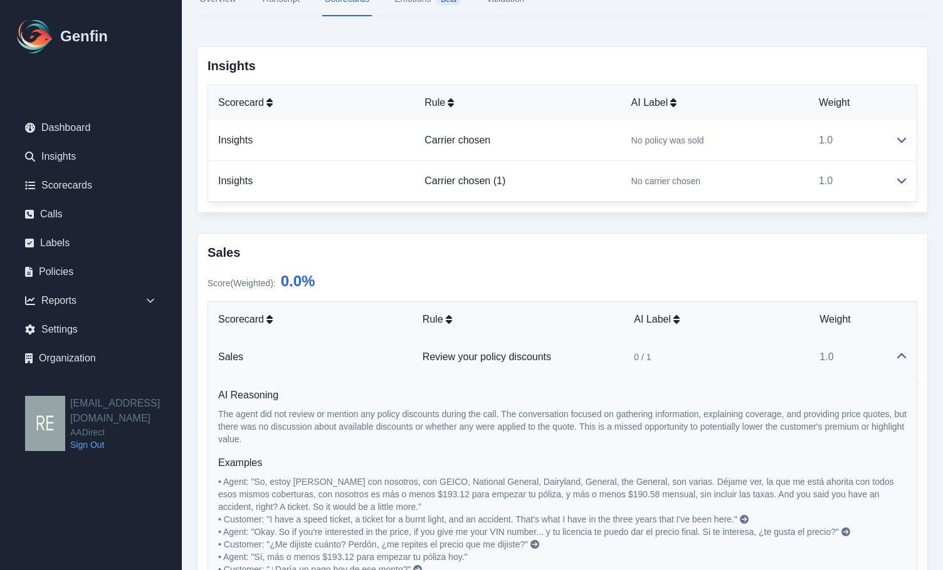
scroll to position [362, 0]
